Goal: Browse casually

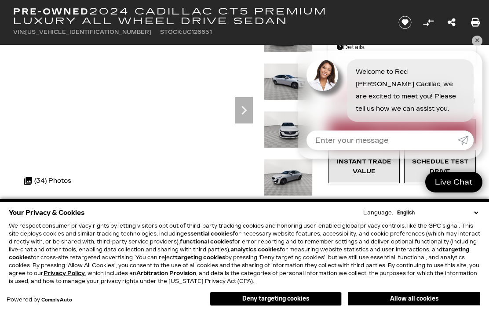
scroll to position [67, 0]
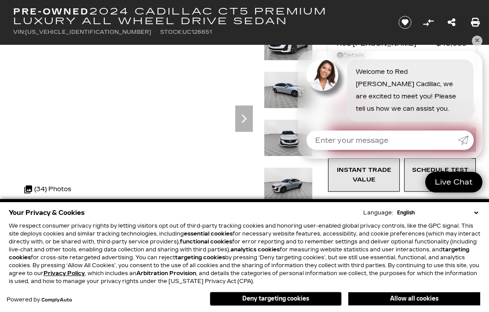
click at [306, 298] on button "Deny targeting cookies" at bounding box center [276, 299] width 132 height 14
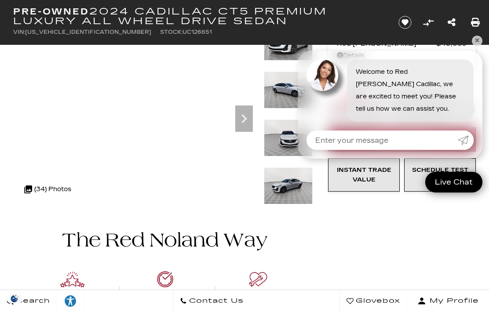
click at [266, 289] on img at bounding box center [162, 298] width 299 height 182
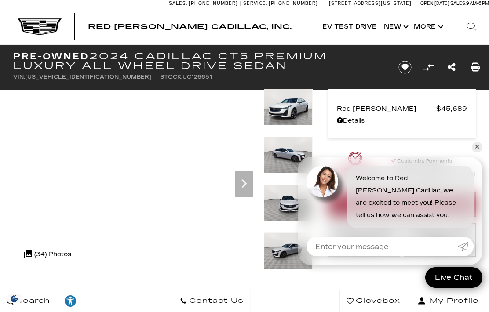
scroll to position [3, 0]
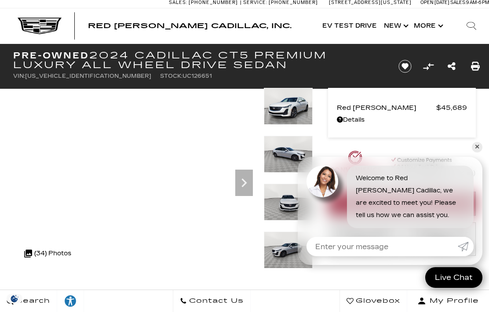
click at [242, 179] on icon "Next" at bounding box center [244, 182] width 5 height 9
click at [243, 184] on icon "Next" at bounding box center [244, 183] width 18 height 18
click at [243, 186] on icon "Next" at bounding box center [244, 182] width 5 height 9
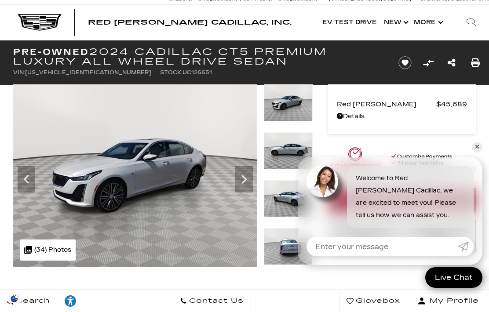
scroll to position [0, 0]
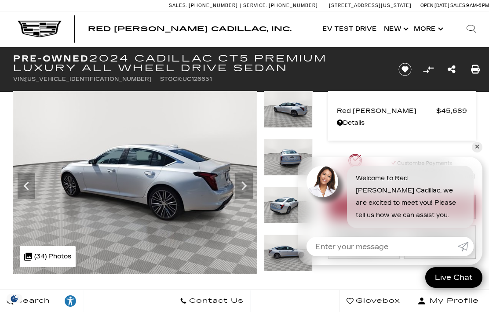
click at [240, 224] on img at bounding box center [135, 182] width 244 height 183
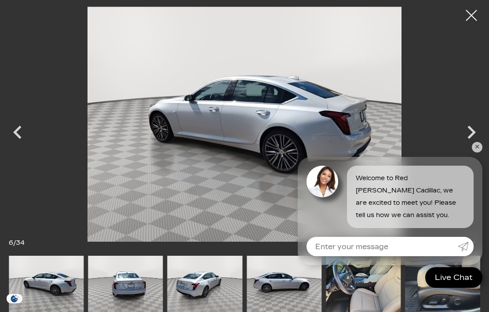
click at [473, 128] on icon "Next" at bounding box center [471, 132] width 26 height 26
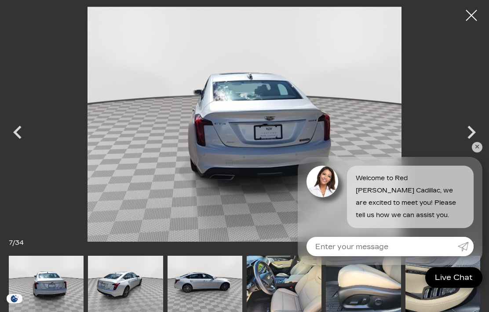
click at [477, 133] on icon "Next" at bounding box center [471, 132] width 26 height 26
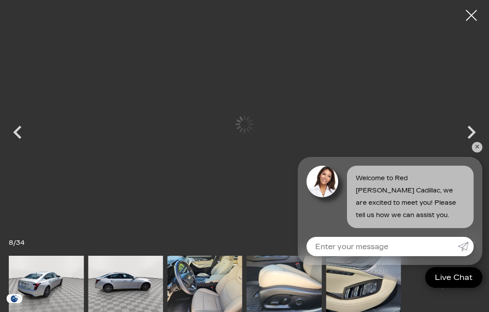
click at [475, 131] on icon "Next" at bounding box center [471, 132] width 26 height 26
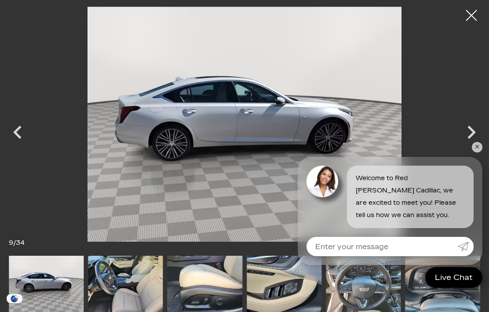
click at [472, 135] on icon "Next" at bounding box center [471, 132] width 8 height 13
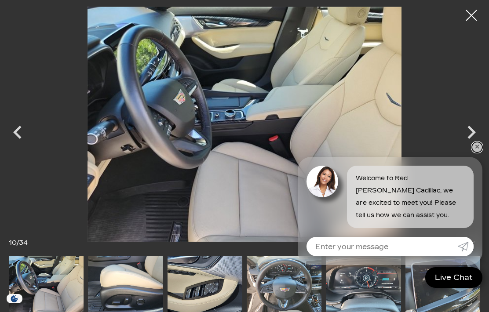
click at [478, 147] on link "✕" at bounding box center [477, 147] width 11 height 11
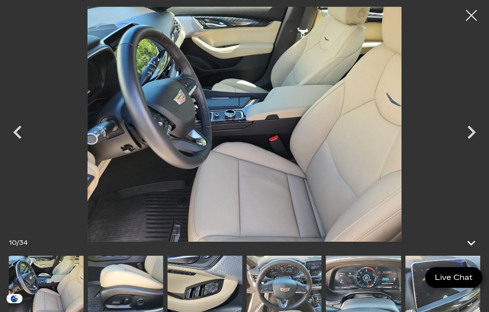
click at [475, 132] on icon "Next" at bounding box center [471, 132] width 8 height 13
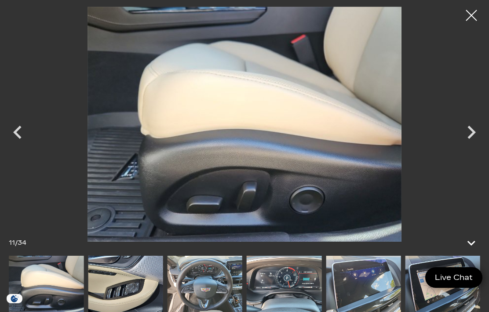
click at [472, 135] on icon "Next" at bounding box center [471, 132] width 8 height 13
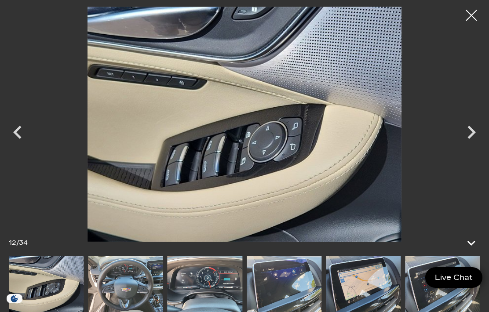
click at [473, 132] on icon "Next" at bounding box center [471, 132] width 8 height 13
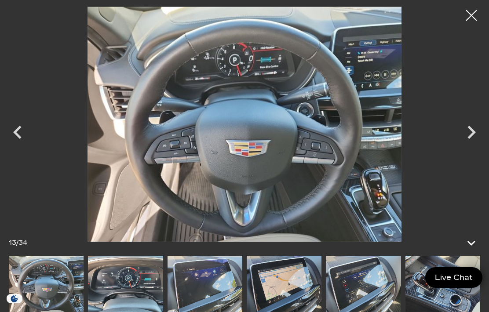
click at [472, 17] on div at bounding box center [471, 15] width 22 height 22
